Goal: Find specific page/section: Find specific page/section

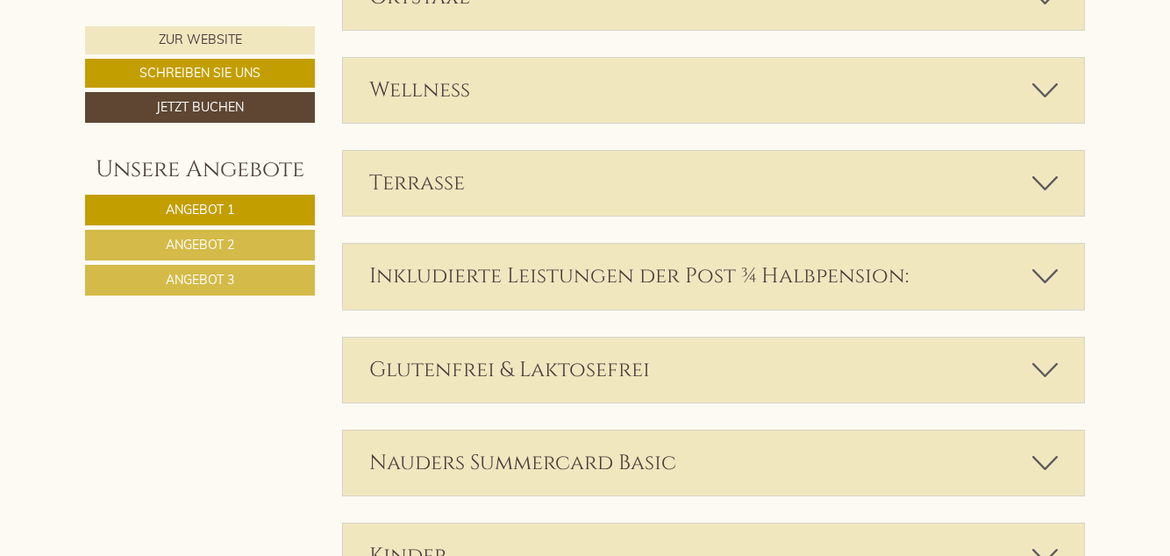
scroll to position [4305, 0]
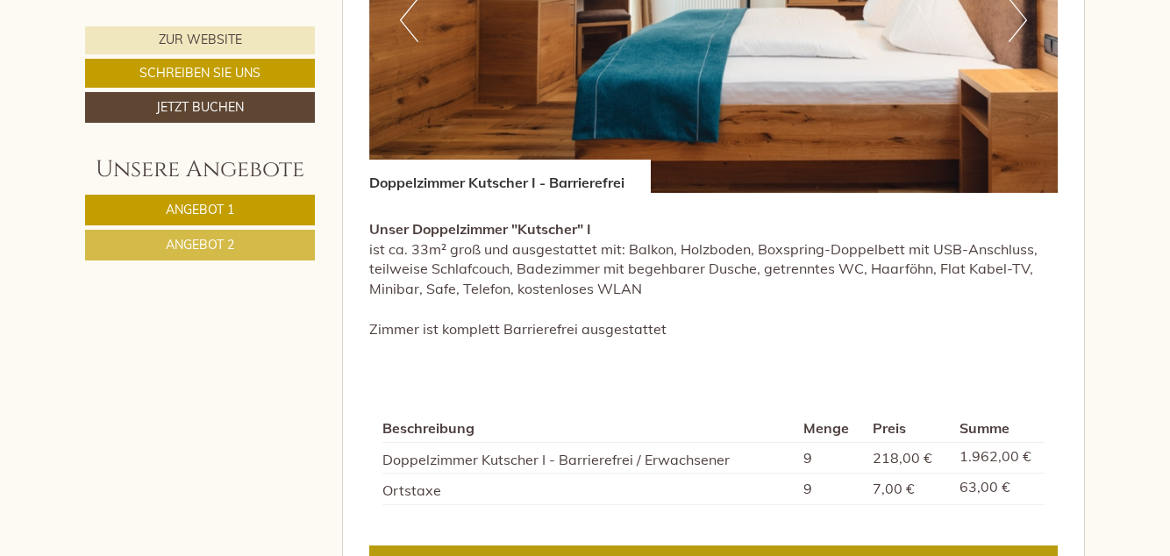
scroll to position [1360, 0]
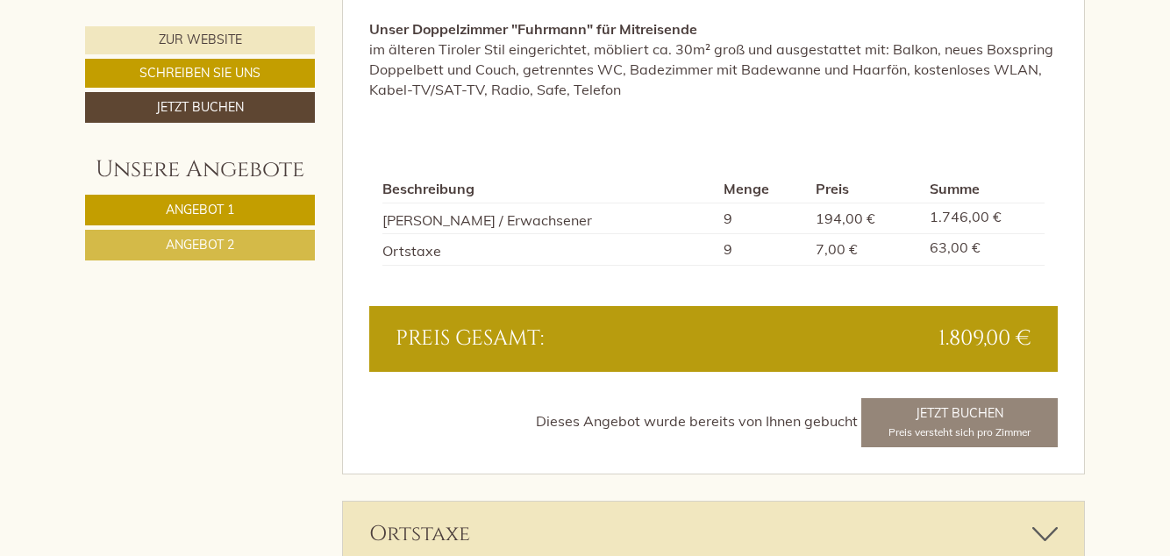
scroll to position [2643, 0]
